Goal: Task Accomplishment & Management: Manage account settings

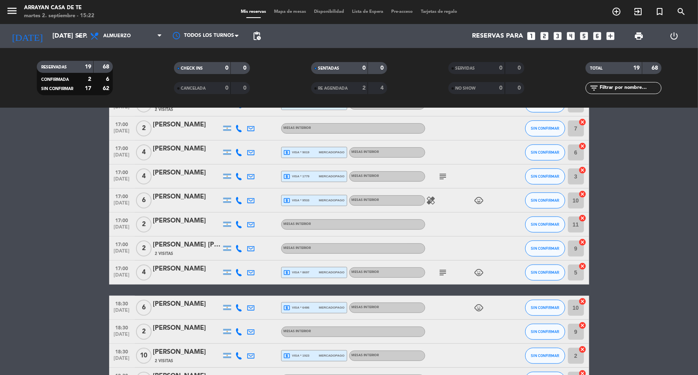
scroll to position [179, 0]
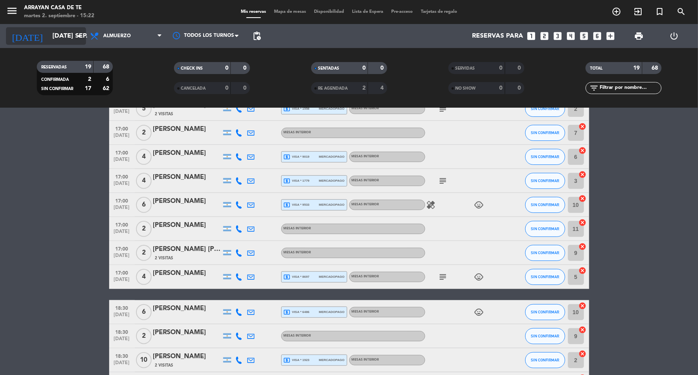
click at [54, 40] on input "[DATE] sep." at bounding box center [90, 36] width 84 height 16
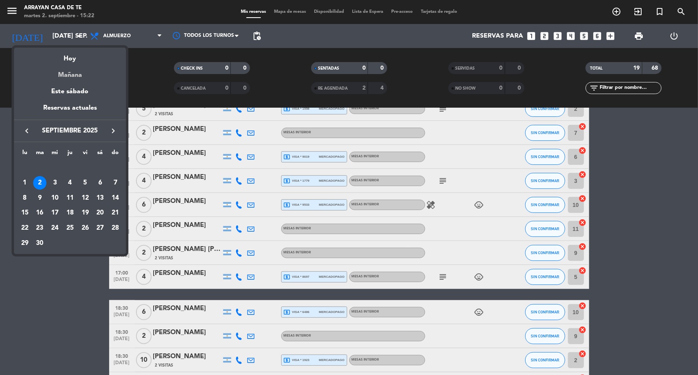
click at [80, 74] on div "Mañana" at bounding box center [70, 72] width 112 height 16
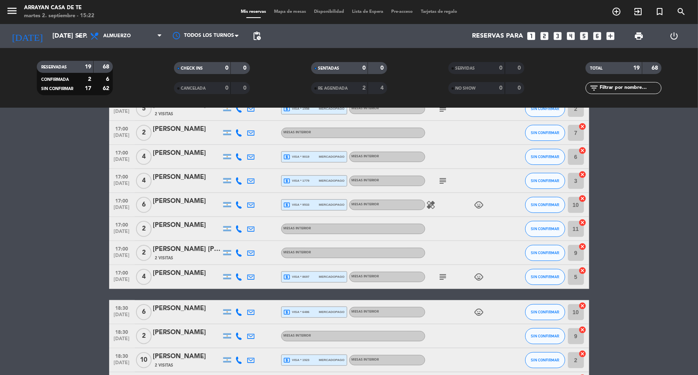
type input "mié. [DATE]"
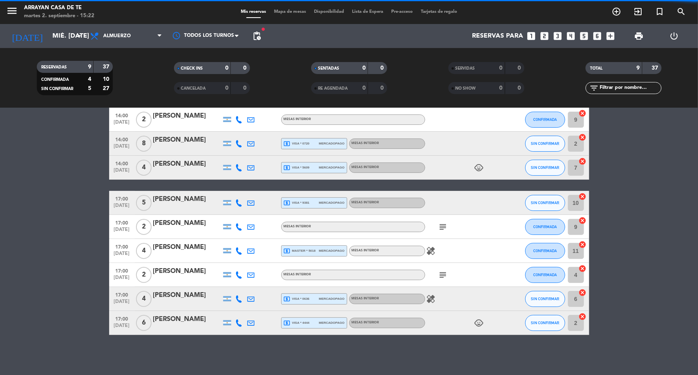
scroll to position [37, 0]
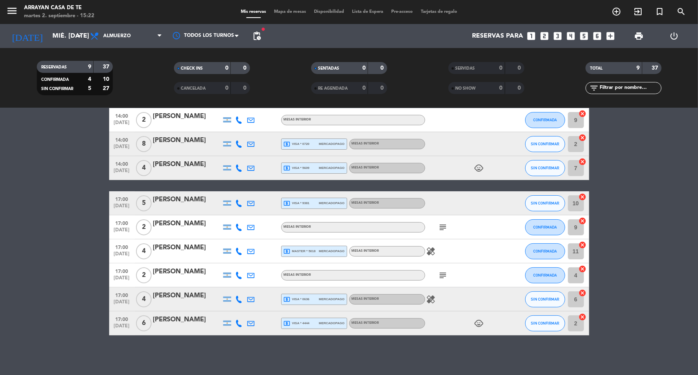
click at [463, 203] on div at bounding box center [461, 203] width 72 height 24
click at [271, 199] on div at bounding box center [275, 203] width 12 height 24
click at [160, 201] on div "[PERSON_NAME]" at bounding box center [187, 199] width 68 height 10
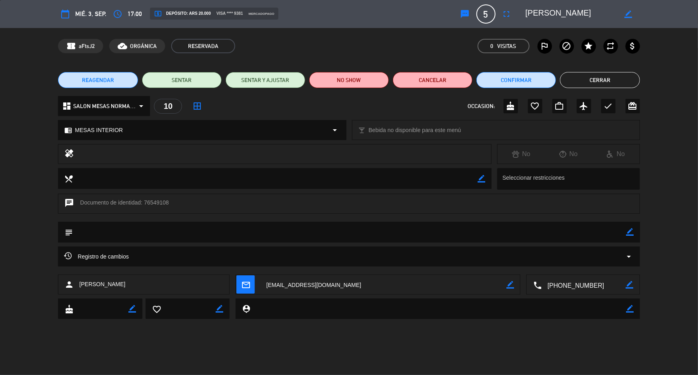
click at [118, 75] on button "REAGENDAR" at bounding box center [98, 80] width 80 height 16
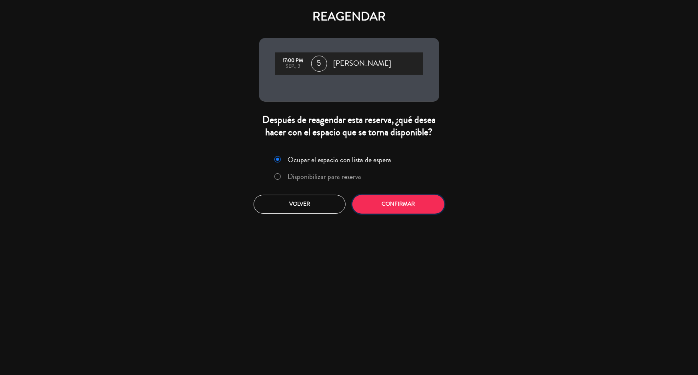
click at [392, 207] on button "Confirmar" at bounding box center [398, 204] width 92 height 19
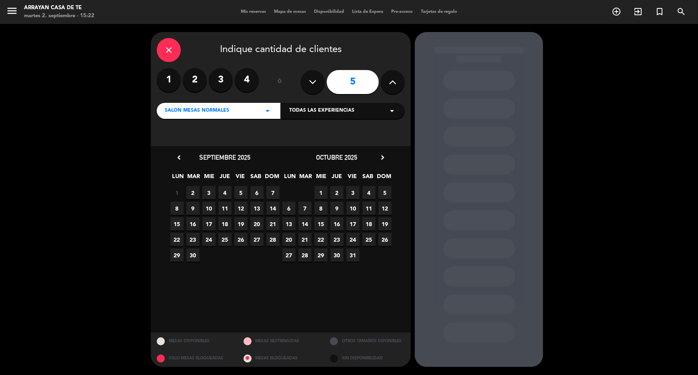
click at [223, 191] on span "4" at bounding box center [224, 192] width 13 height 13
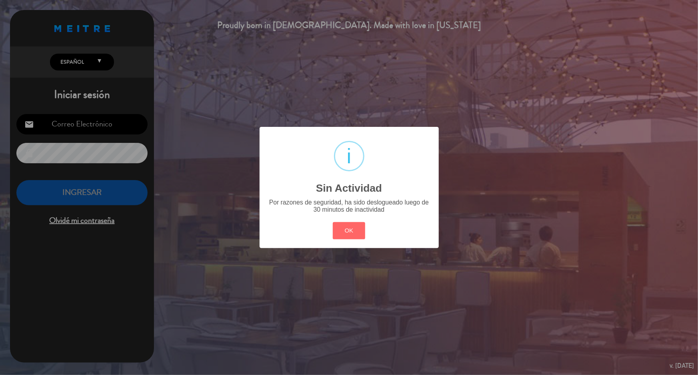
type input "[EMAIL_ADDRESS][DOMAIN_NAME]"
